Goal: Answer question/provide support: Answer question/provide support

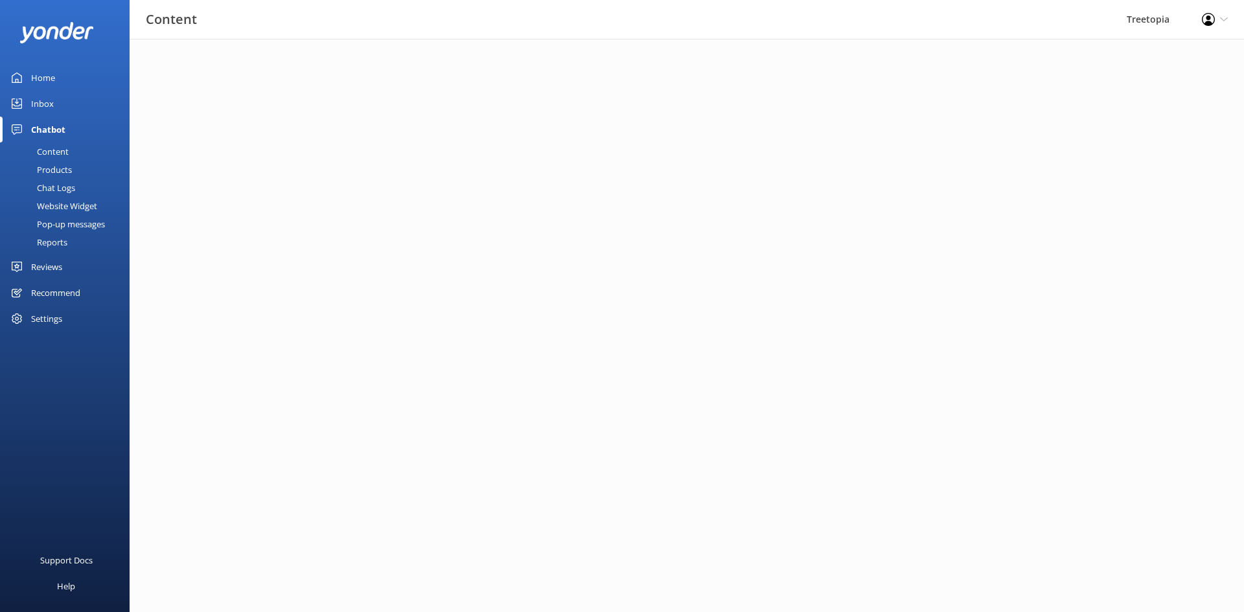
click at [41, 106] on div "Inbox" at bounding box center [42, 104] width 23 height 26
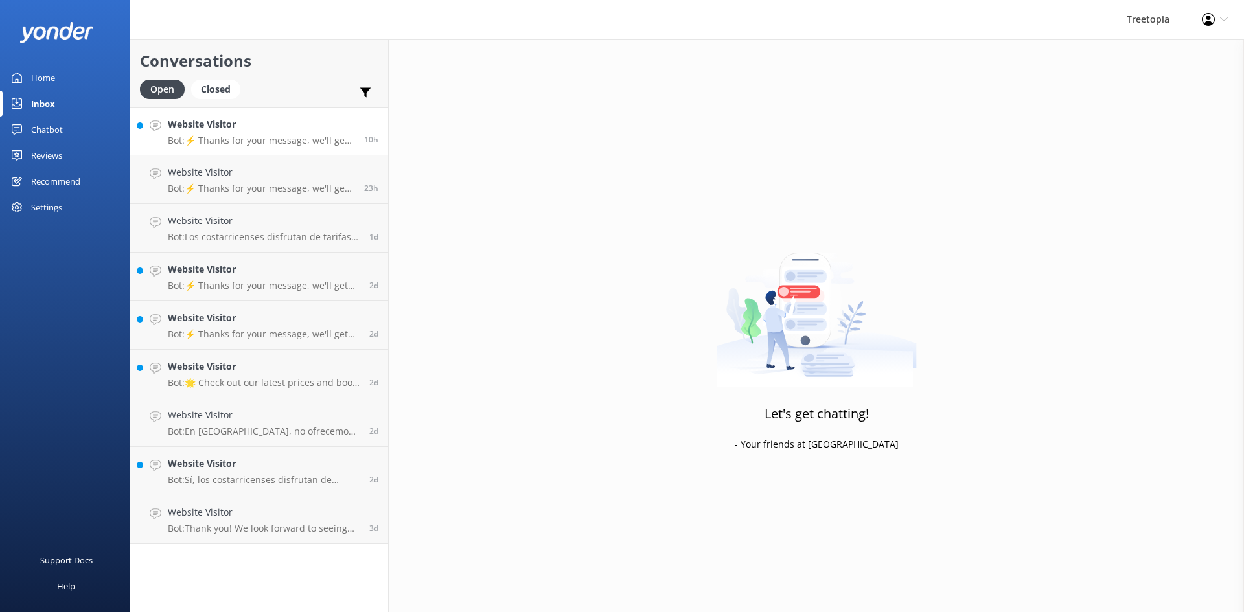
click at [304, 122] on h4 "Website Visitor" at bounding box center [261, 124] width 187 height 14
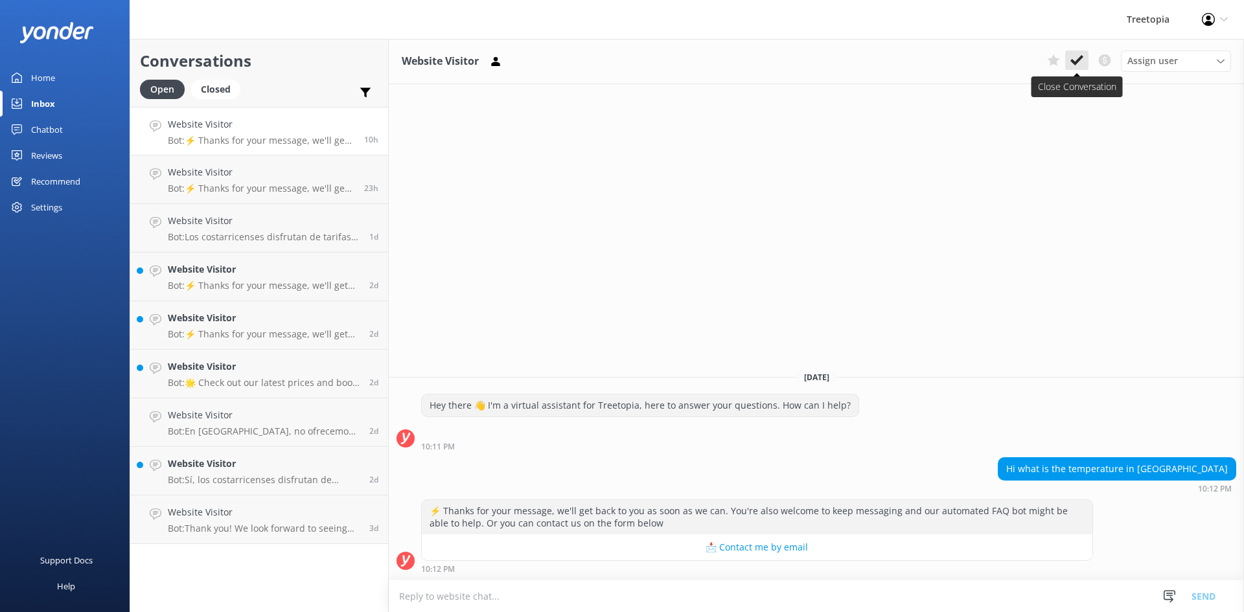
click at [1074, 63] on use at bounding box center [1076, 60] width 13 height 10
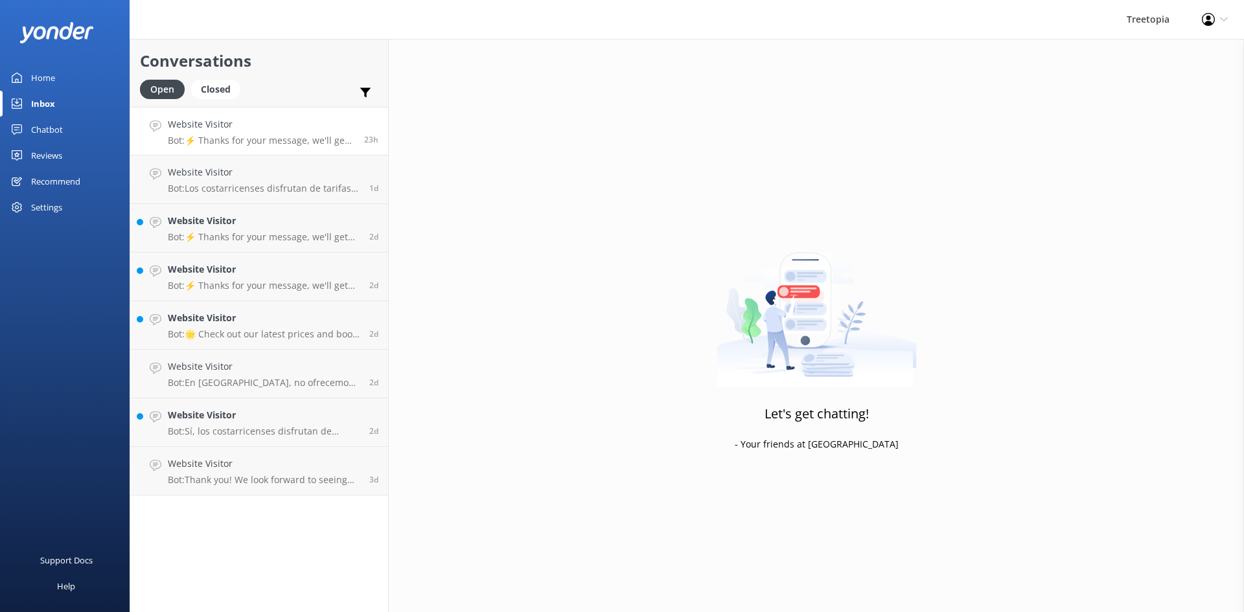
drag, startPoint x: 199, startPoint y: 124, endPoint x: 362, endPoint y: 125, distance: 162.6
click at [199, 125] on h4 "Website Visitor" at bounding box center [261, 124] width 187 height 14
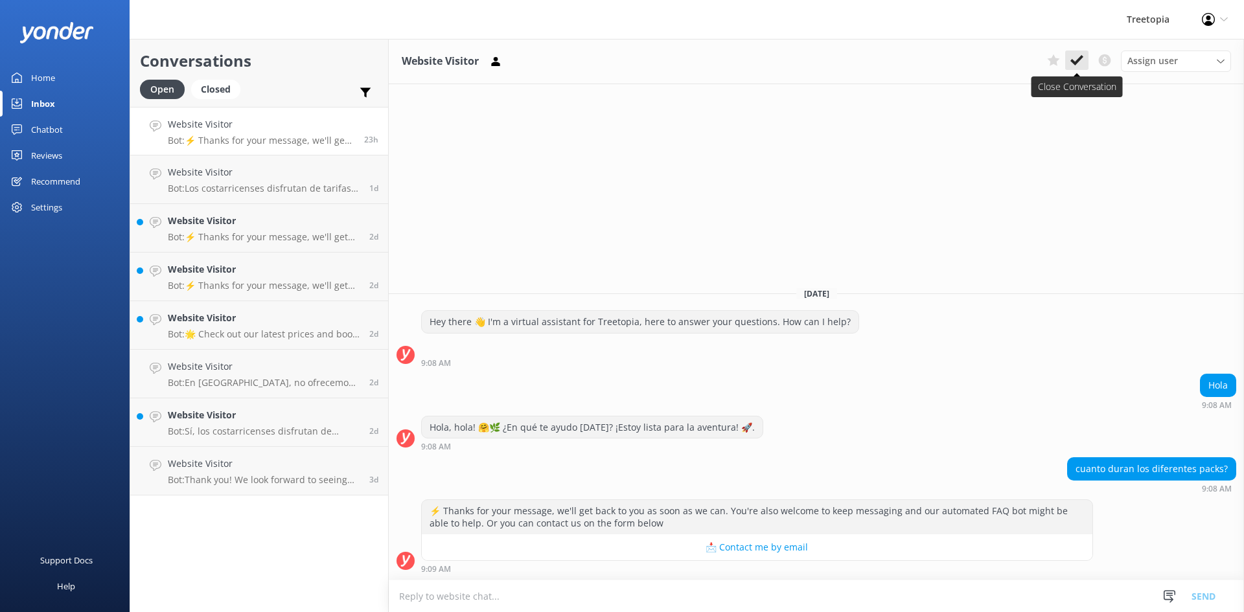
click at [1074, 63] on use at bounding box center [1076, 60] width 13 height 10
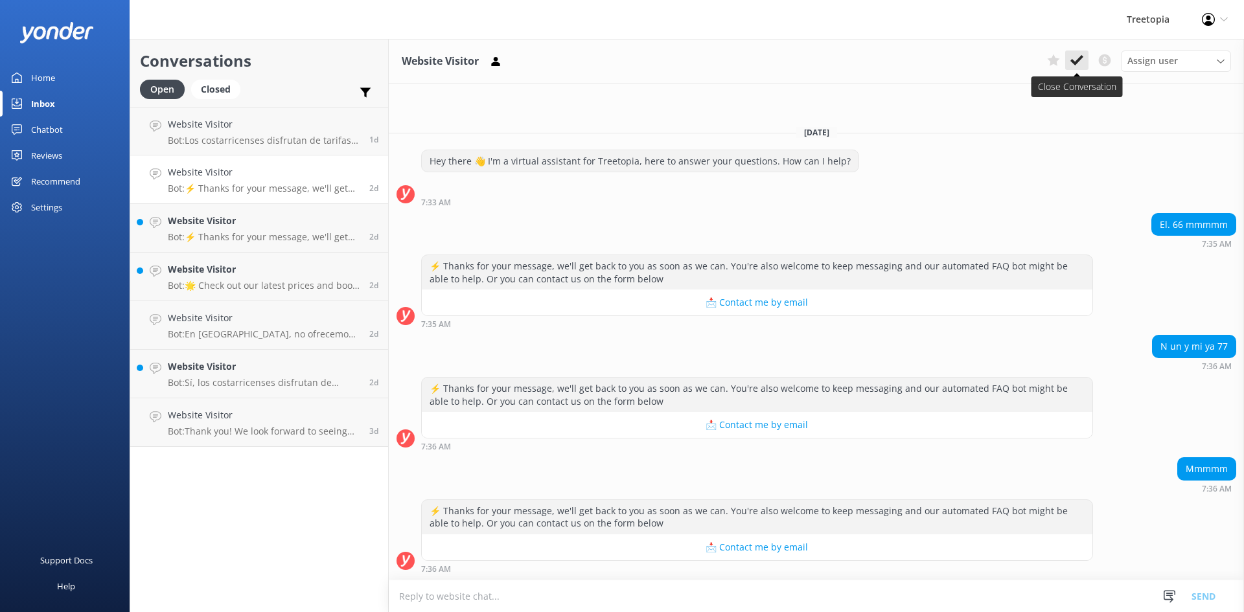
click at [1085, 66] on div "Assign user [PERSON_NAME] Customer Support [PERSON_NAME]" at bounding box center [1136, 61] width 189 height 21
click at [1083, 66] on button at bounding box center [1076, 60] width 23 height 19
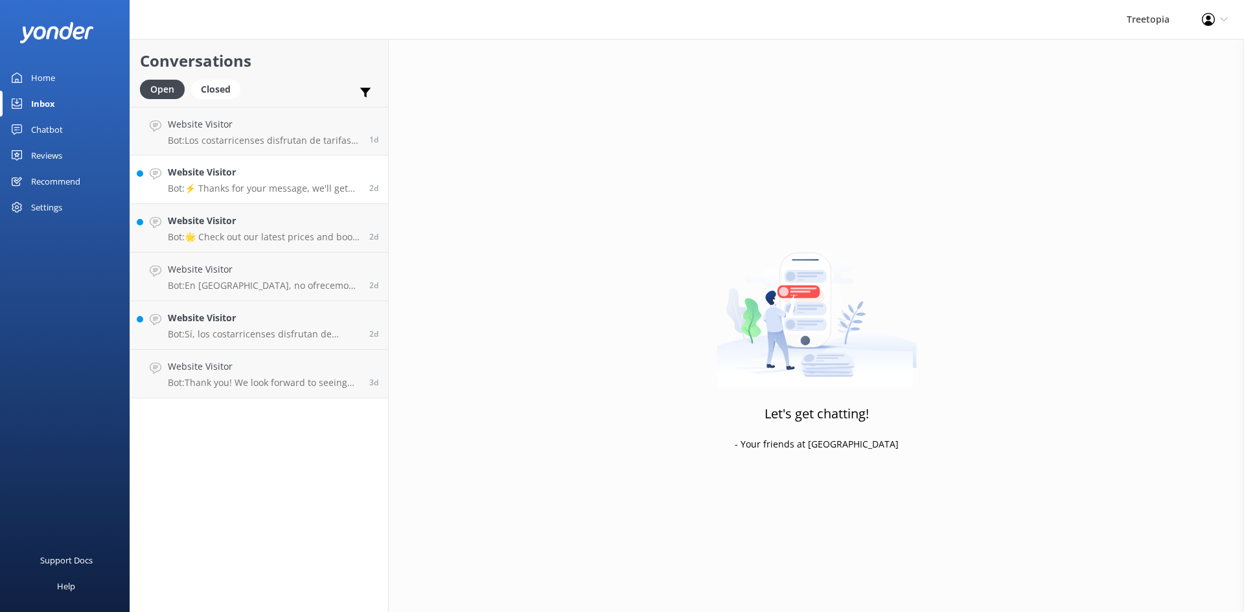
click at [277, 193] on p "Bot: ⚡ Thanks for your message, we'll get back to you as soon as we can. You're…" at bounding box center [264, 189] width 192 height 12
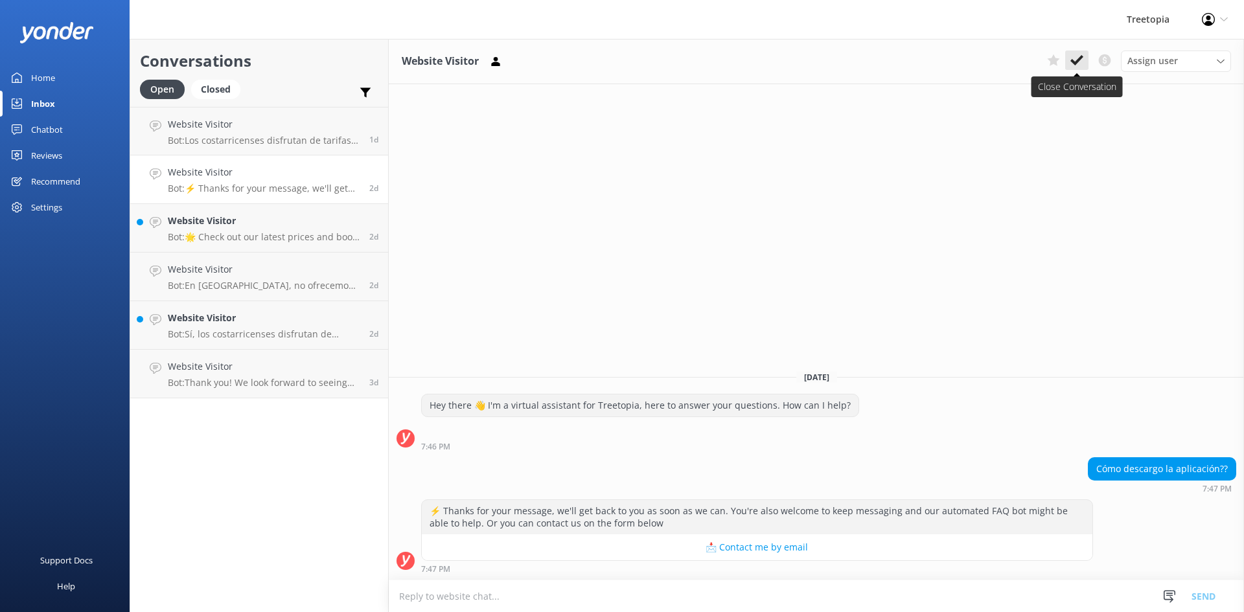
click at [1083, 70] on button at bounding box center [1076, 60] width 23 height 19
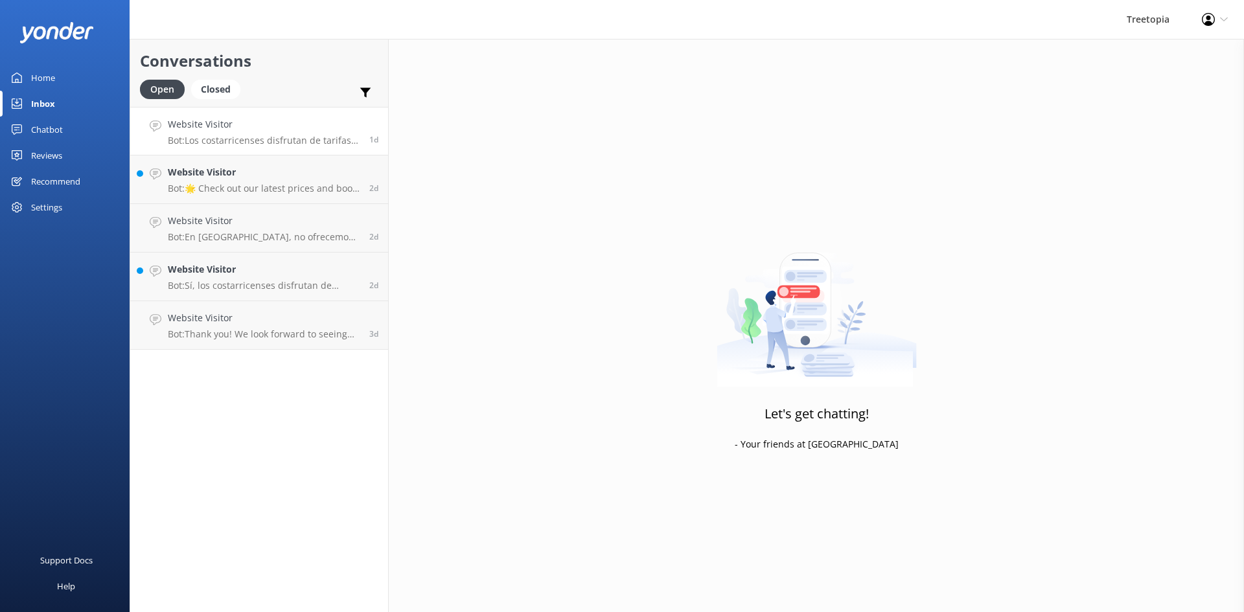
click at [214, 144] on p "Bot: Los costarricenses disfrutan de tarifas especiales en [GEOGRAPHIC_DATA], p…" at bounding box center [264, 141] width 192 height 12
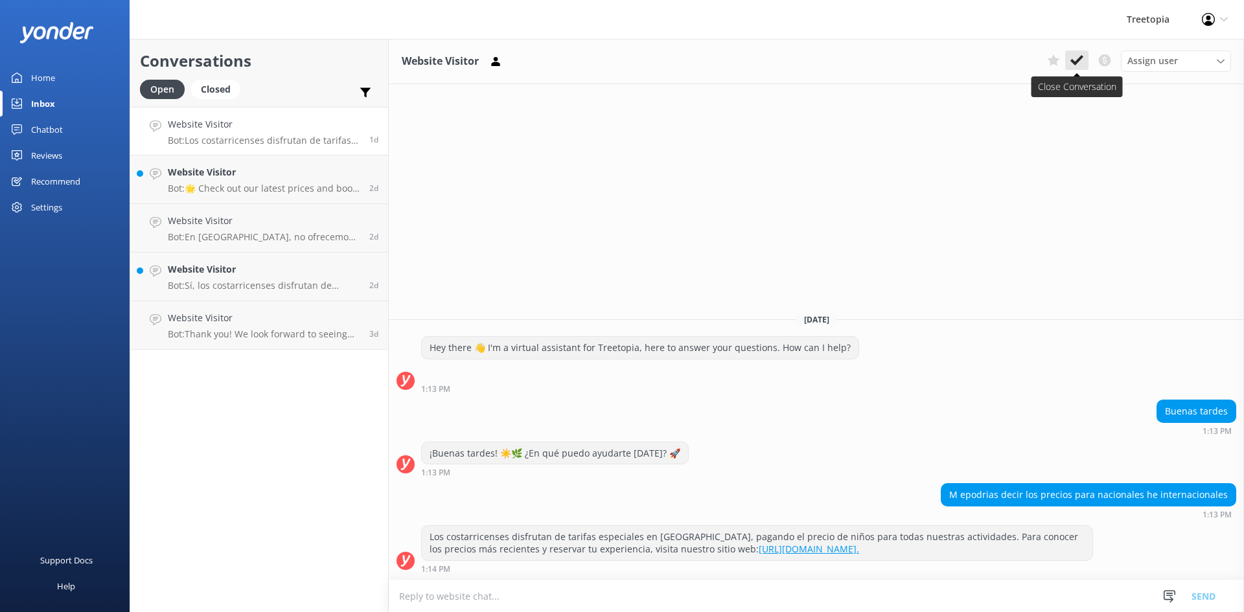
click at [1075, 58] on icon at bounding box center [1076, 60] width 13 height 13
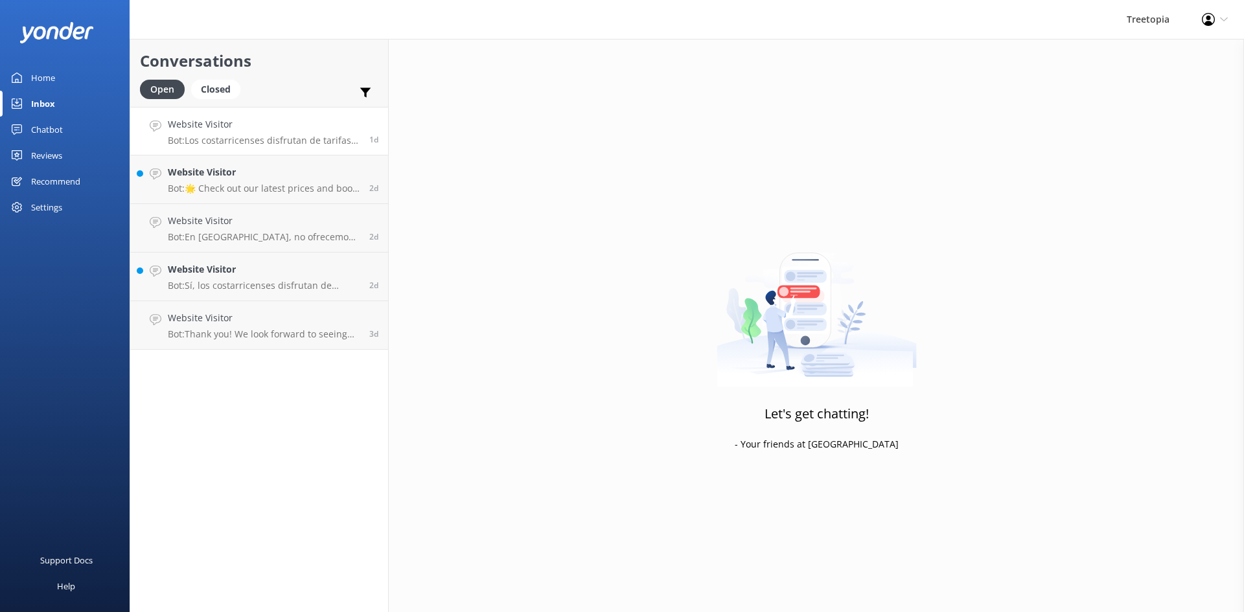
click at [275, 132] on h4 "Website Visitor" at bounding box center [264, 124] width 192 height 14
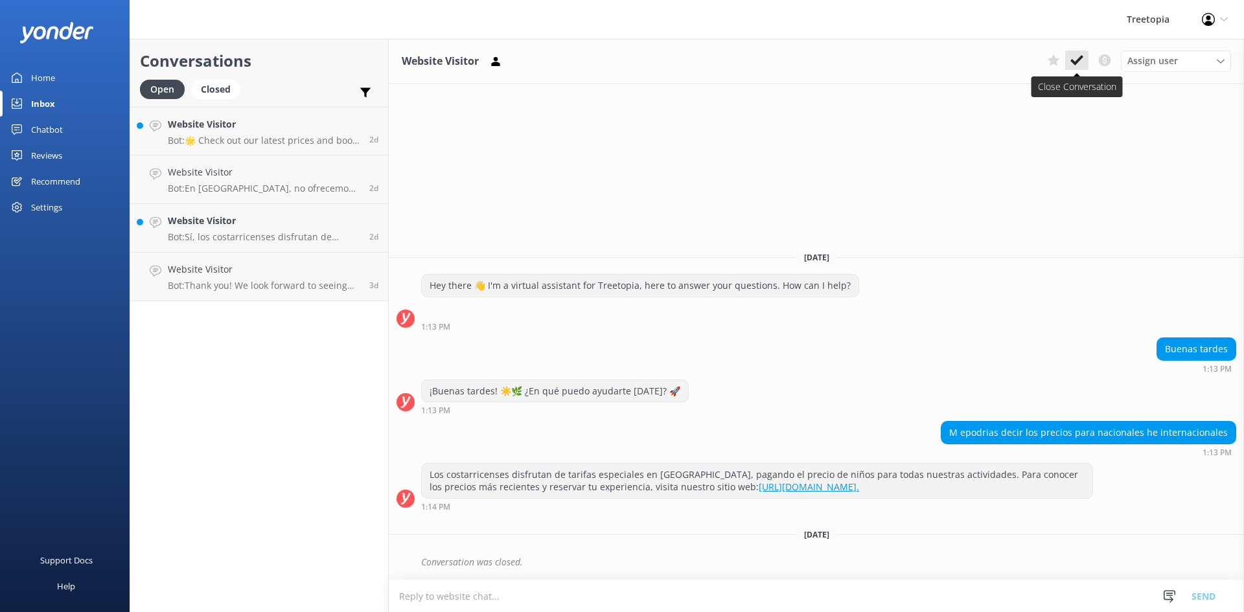
click at [1078, 59] on use at bounding box center [1076, 60] width 13 height 10
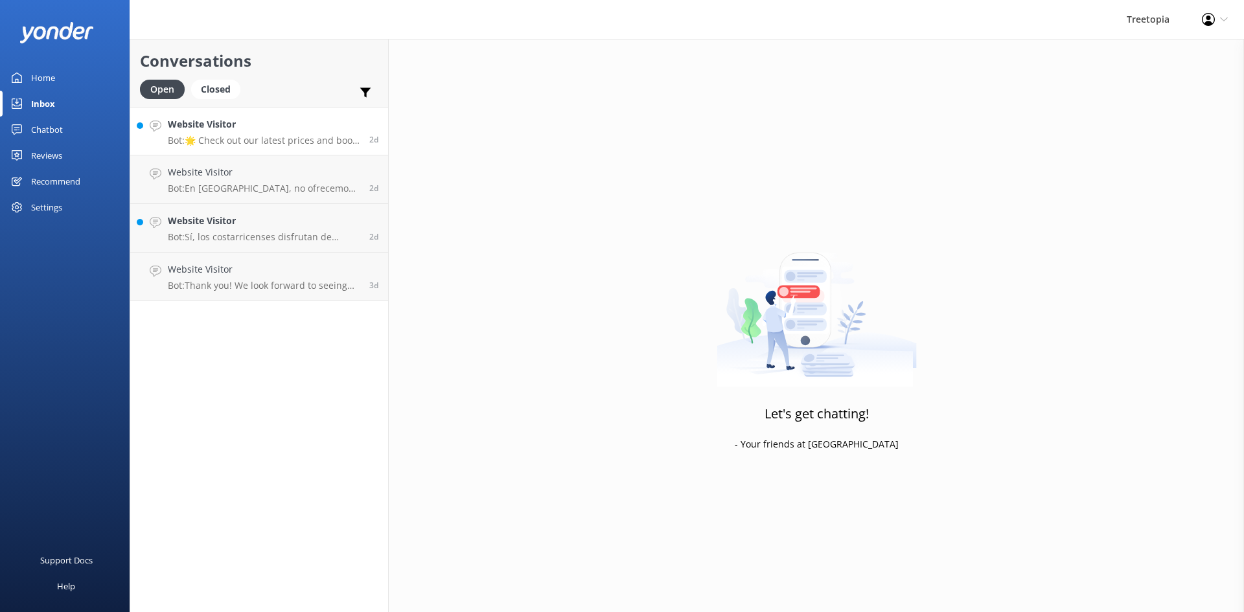
click at [325, 138] on p "Bot: 🌟 Check out our latest prices and book your experience directly through ou…" at bounding box center [264, 141] width 192 height 12
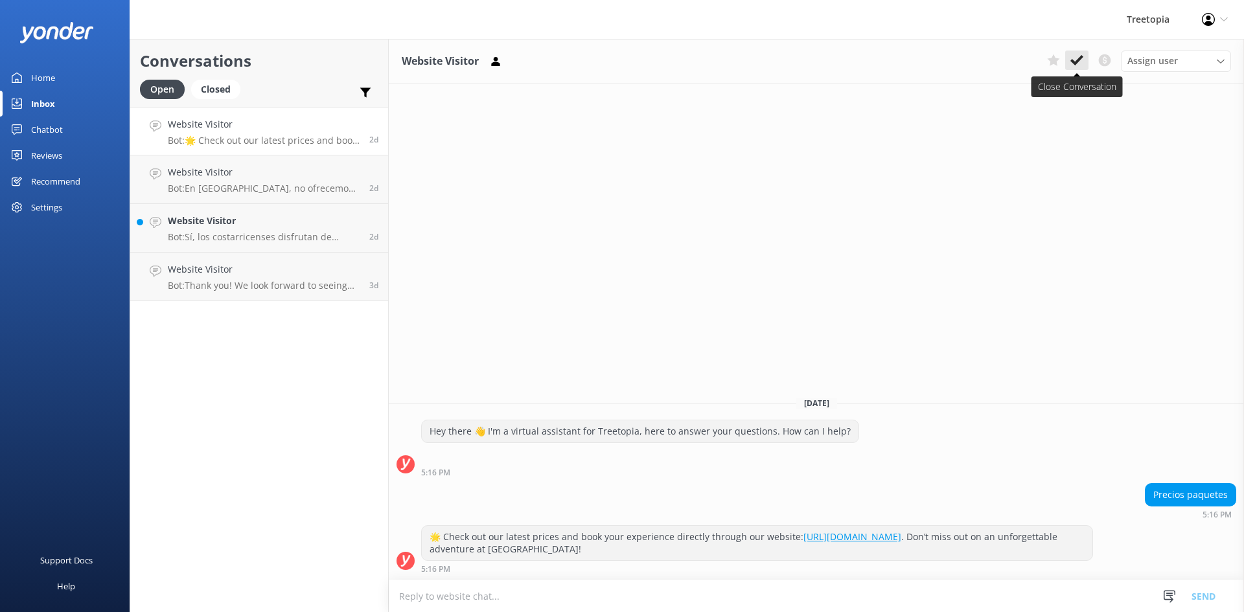
click at [1077, 60] on icon at bounding box center [1076, 60] width 13 height 13
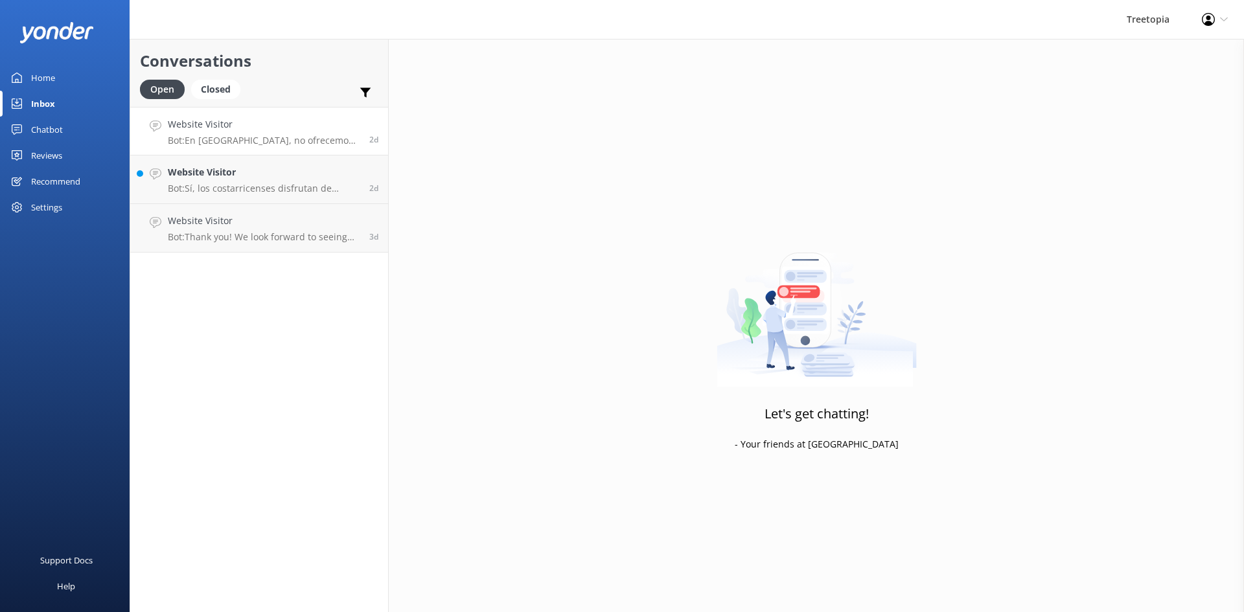
click at [227, 128] on h4 "Website Visitor" at bounding box center [264, 124] width 192 height 14
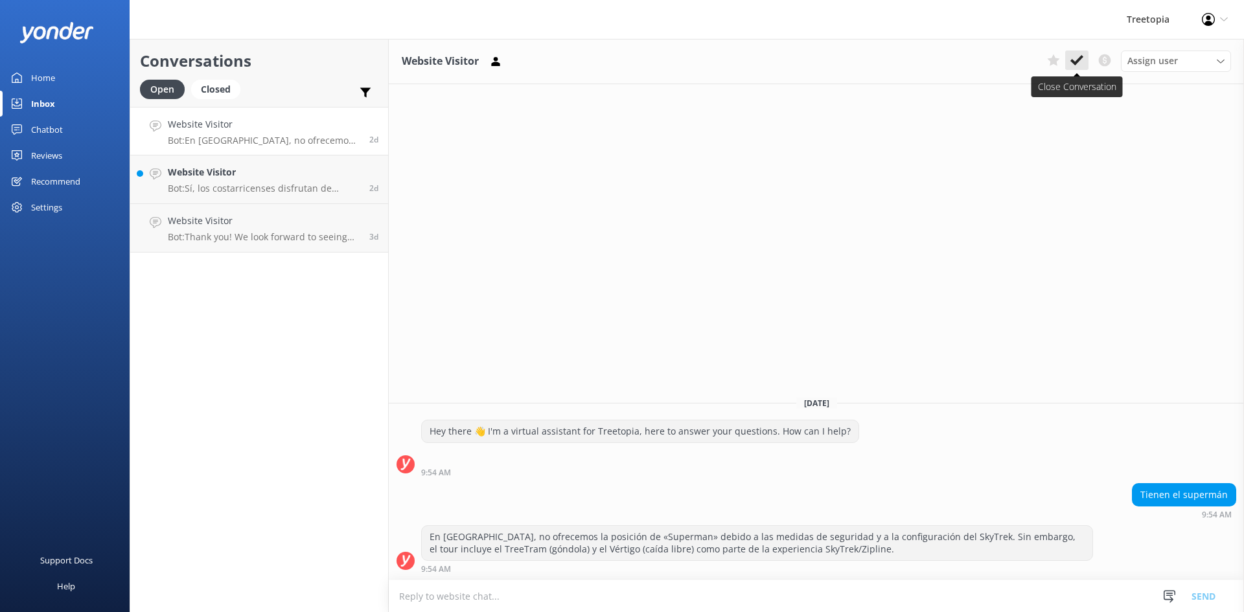
click at [1078, 65] on icon at bounding box center [1076, 60] width 13 height 13
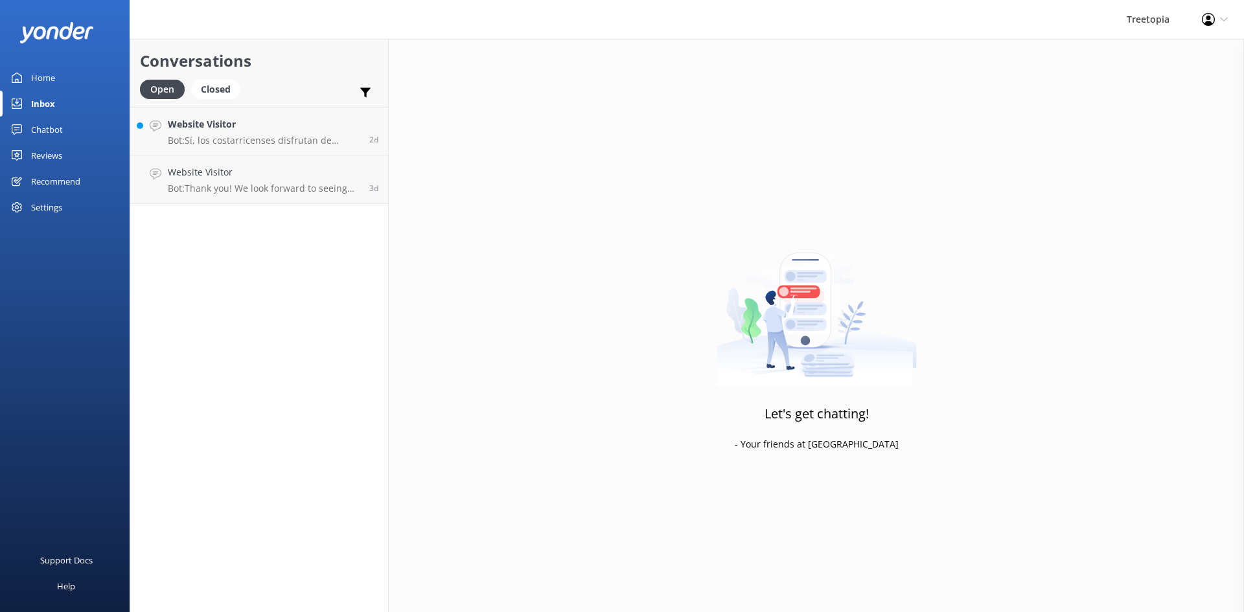
click at [305, 136] on p "Bot: Sí, los costarricenses disfrutan de tarifas especiales en [GEOGRAPHIC_DATA…" at bounding box center [264, 141] width 192 height 12
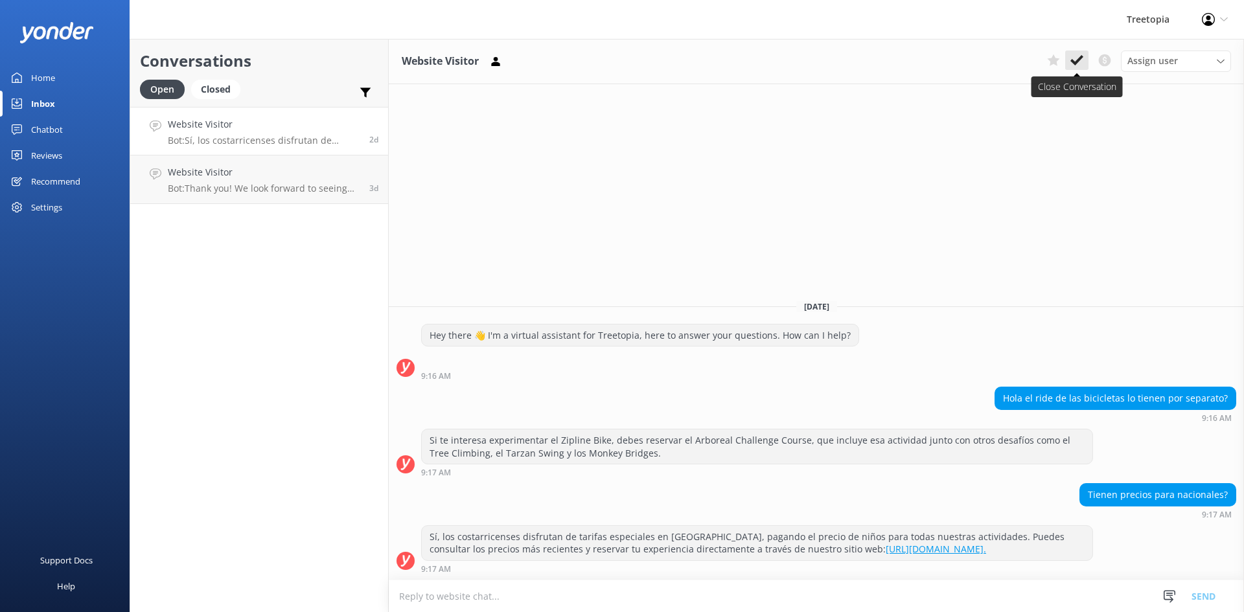
click at [1074, 65] on icon at bounding box center [1076, 60] width 13 height 13
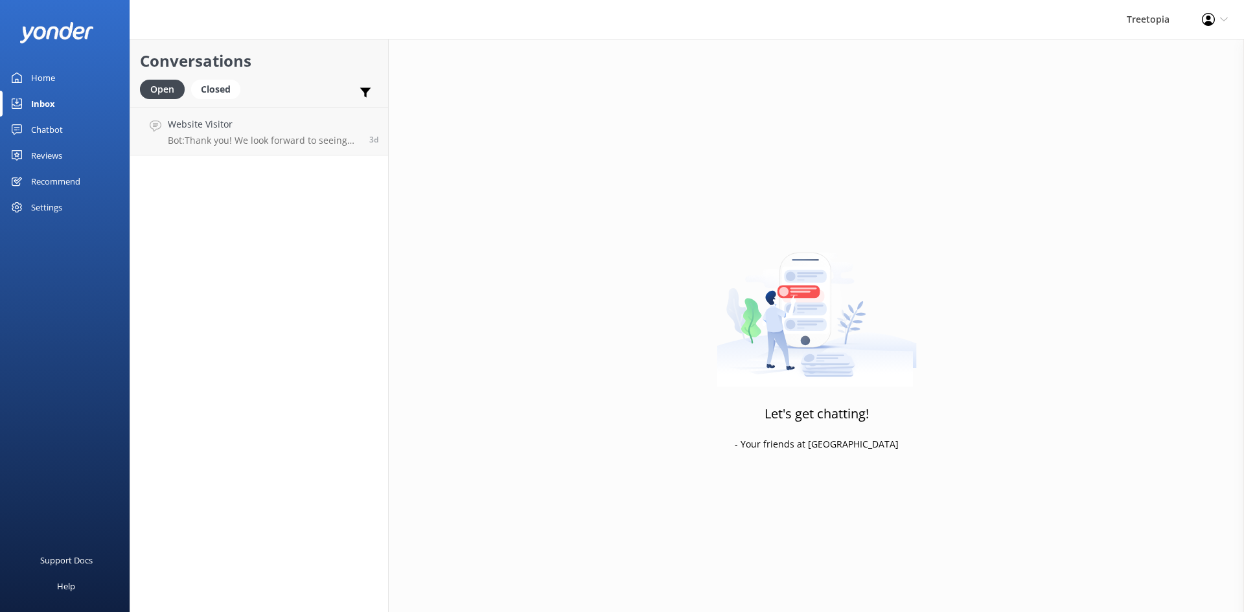
click at [244, 140] on p "Bot: Thank you! We look forward to seeing you at [GEOGRAPHIC_DATA]!" at bounding box center [264, 141] width 192 height 12
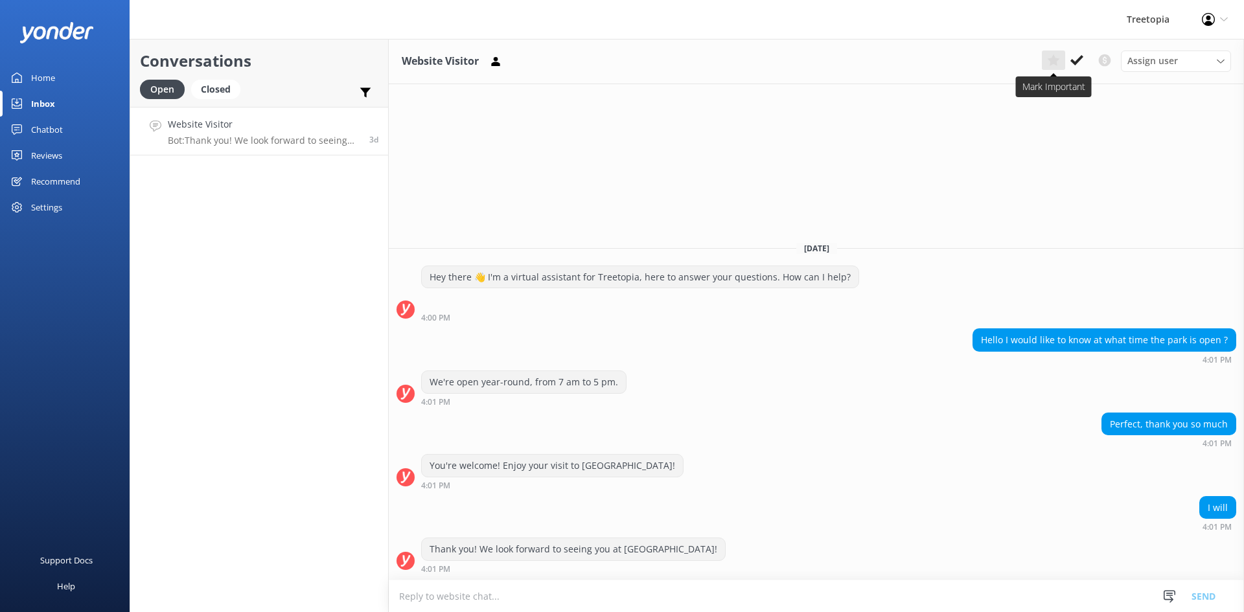
drag, startPoint x: 1074, startPoint y: 59, endPoint x: 1057, endPoint y: 64, distance: 17.6
click at [1074, 60] on icon at bounding box center [1076, 60] width 13 height 13
